Goal: Ask a question: Seek information or help from site administrators or community

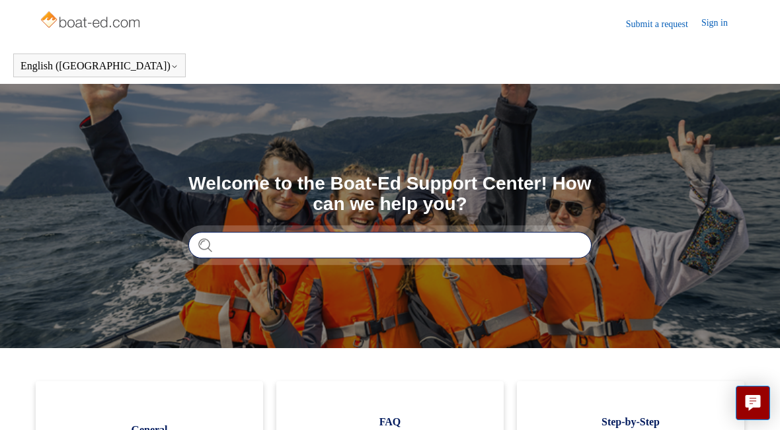
click at [544, 240] on input "Search" at bounding box center [389, 245] width 403 height 26
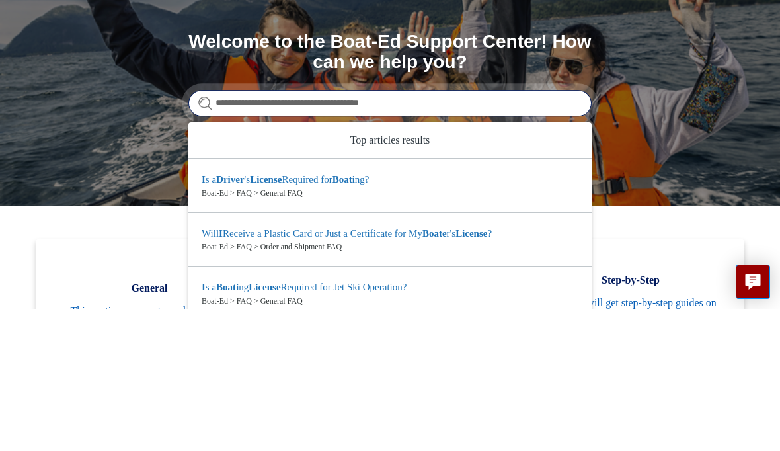
type input "**********"
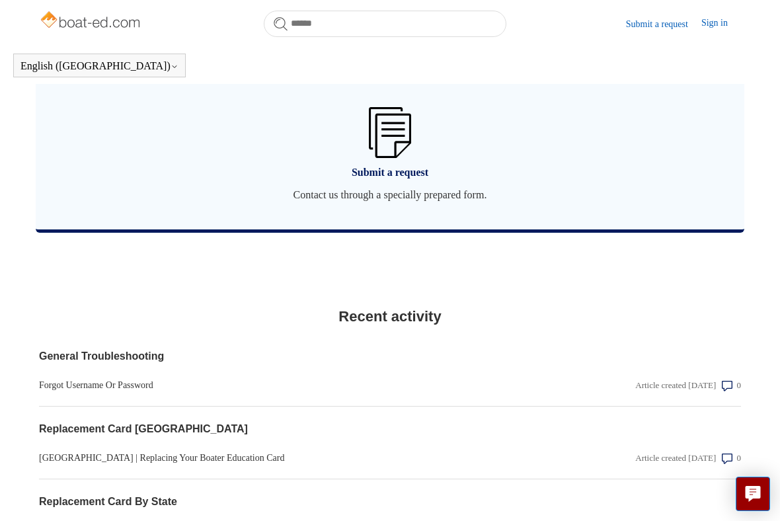
scroll to position [1031, 0]
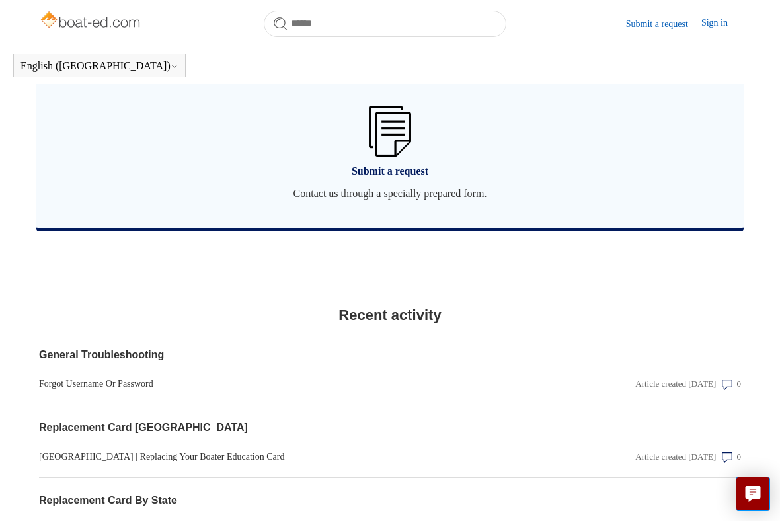
click at [371, 153] on img at bounding box center [390, 131] width 42 height 51
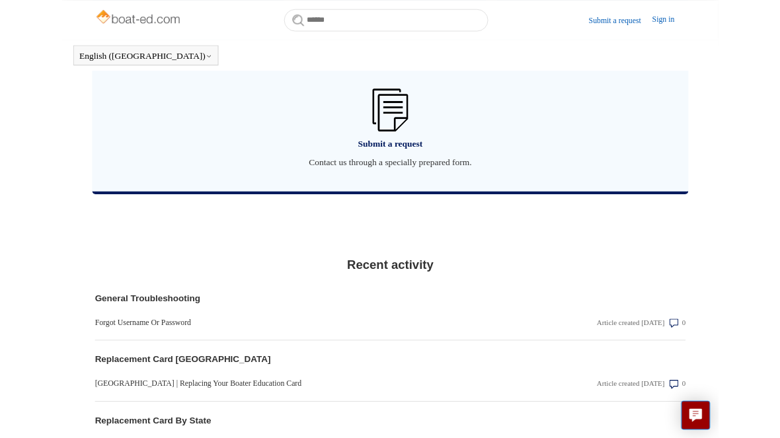
scroll to position [1068, 0]
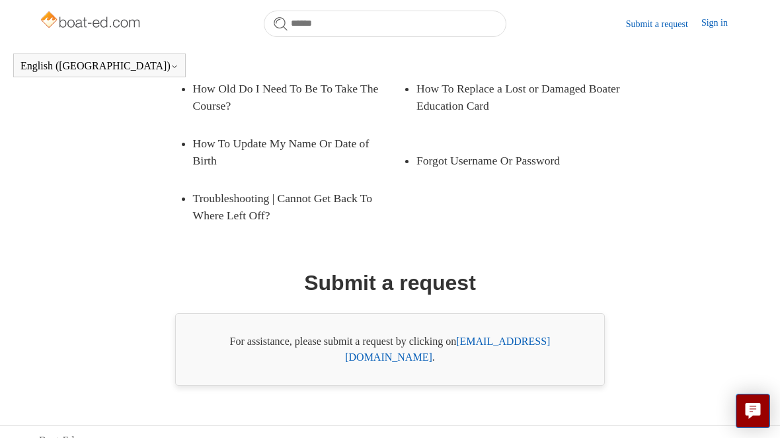
scroll to position [270, 0]
click at [538, 341] on link "support@boat-ed.com" at bounding box center [447, 350] width 205 height 27
